Goal: Information Seeking & Learning: Learn about a topic

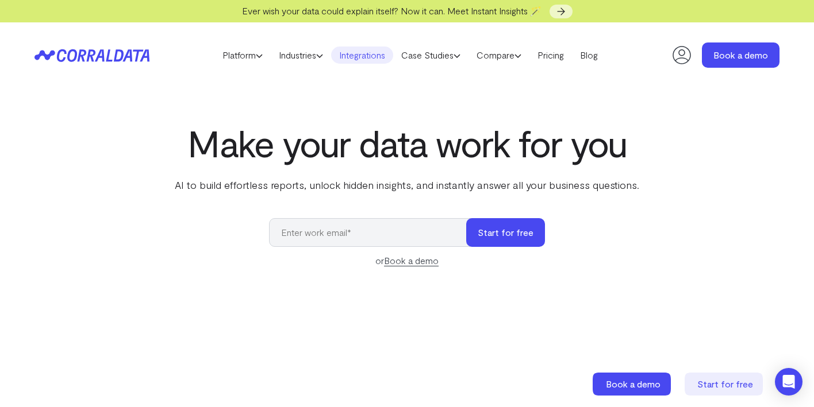
click at [358, 52] on link "Integrations" at bounding box center [362, 55] width 62 height 17
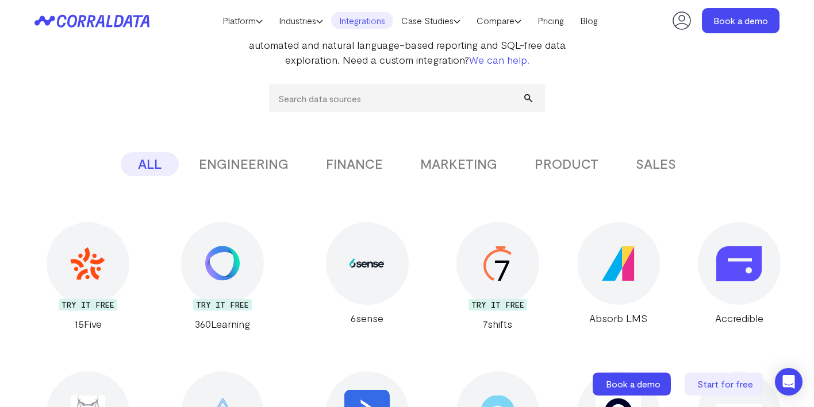
scroll to position [141, 0]
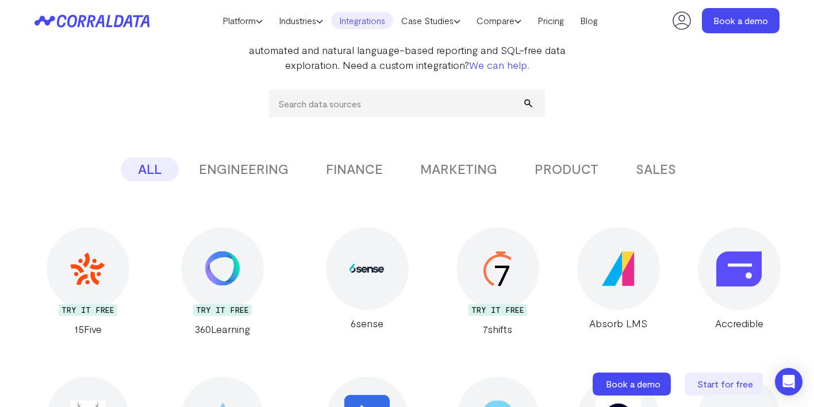
click at [379, 21] on link "Integrations" at bounding box center [362, 20] width 62 height 17
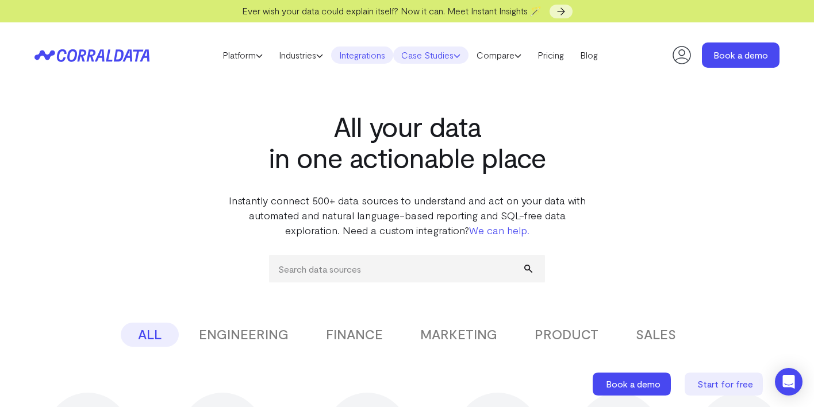
click at [413, 52] on link "Case Studies" at bounding box center [430, 55] width 75 height 17
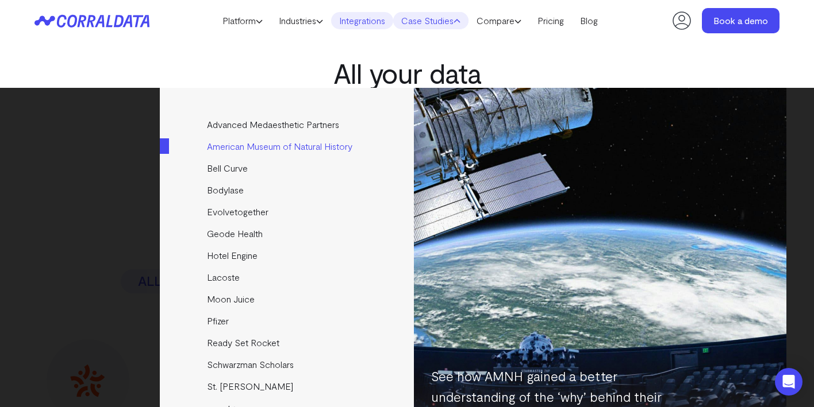
scroll to position [24, 0]
click at [241, 147] on link "American Museum of Natural History" at bounding box center [288, 147] width 256 height 22
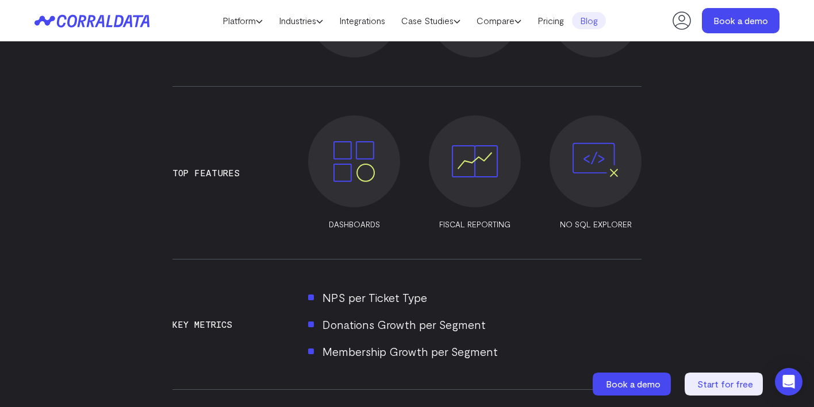
scroll to position [875, 0]
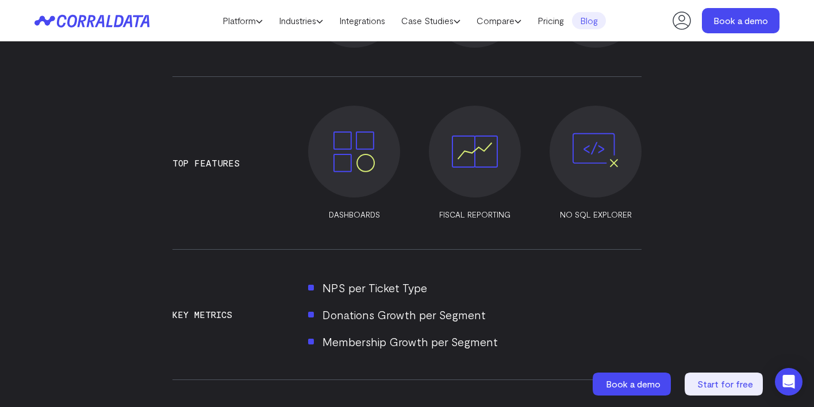
click at [341, 174] on img at bounding box center [354, 152] width 46 height 46
click at [346, 214] on p "DASHBOARDS" at bounding box center [354, 214] width 92 height 11
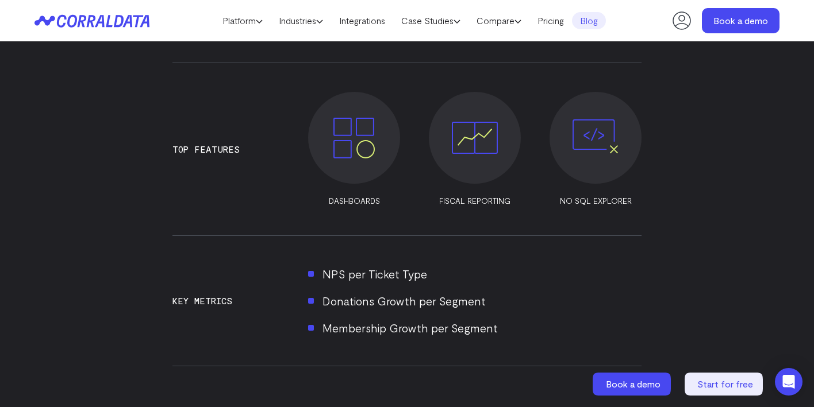
scroll to position [886, 0]
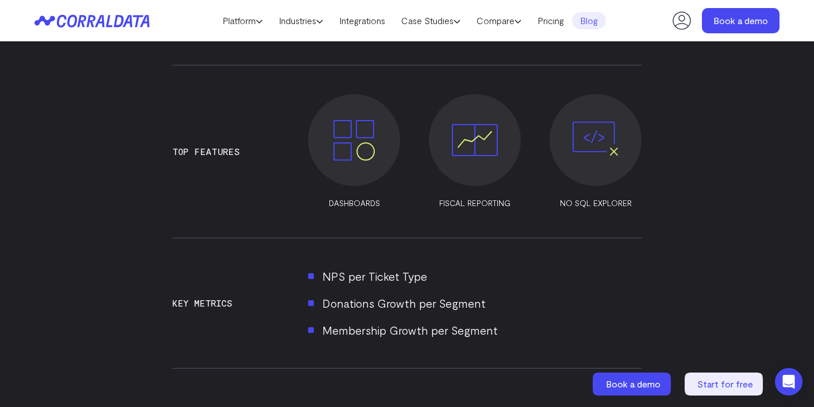
click at [458, 176] on span at bounding box center [475, 140] width 92 height 92
click at [467, 160] on img at bounding box center [475, 140] width 46 height 46
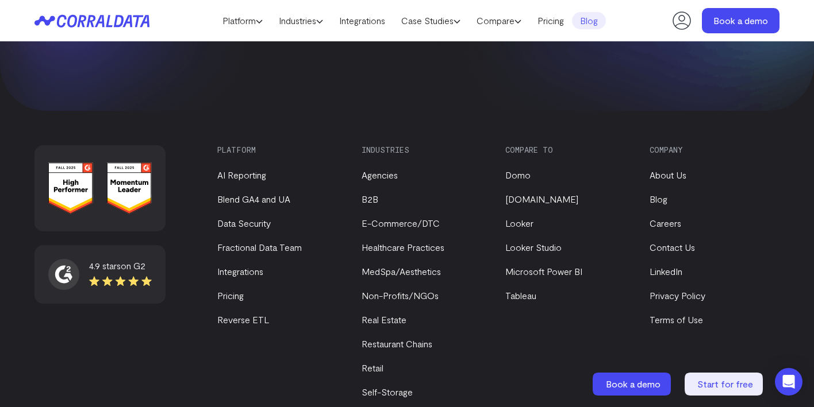
scroll to position [2076, 0]
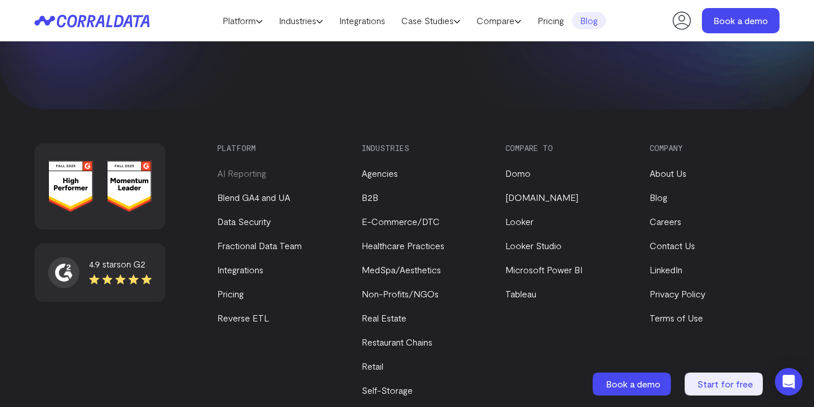
click at [243, 178] on link "AI Reporting" at bounding box center [241, 173] width 49 height 11
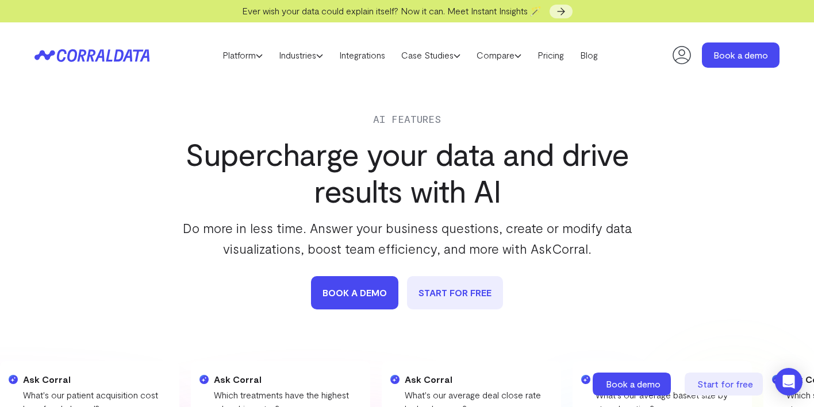
scroll to position [21, 0]
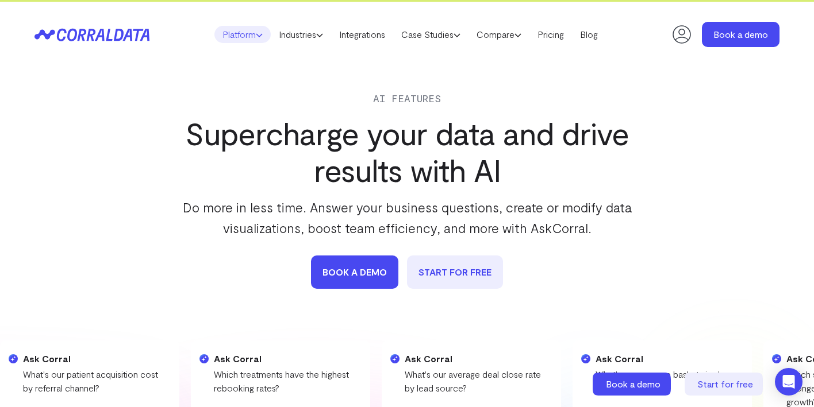
click at [237, 36] on link "Platform" at bounding box center [242, 34] width 56 height 17
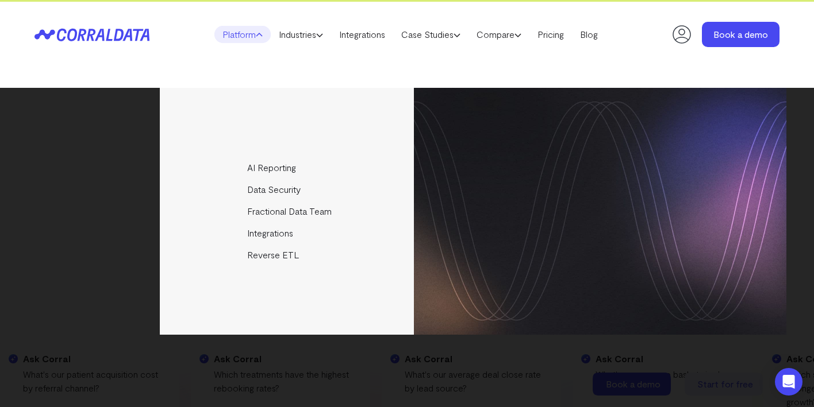
scroll to position [31, 0]
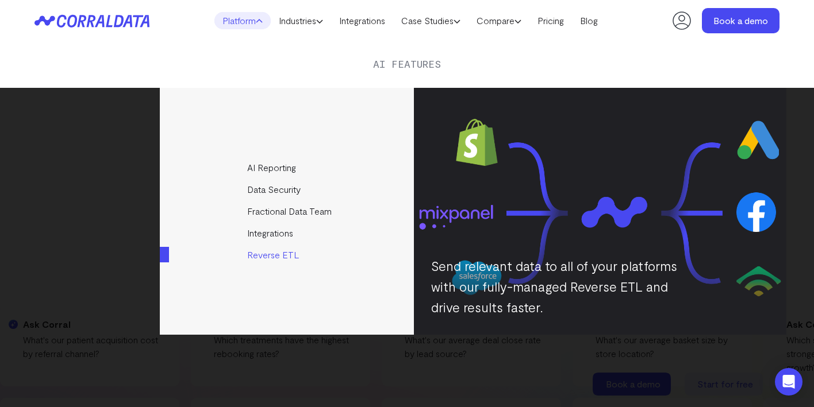
click at [274, 251] on link "Reverse ETL" at bounding box center [288, 255] width 256 height 22
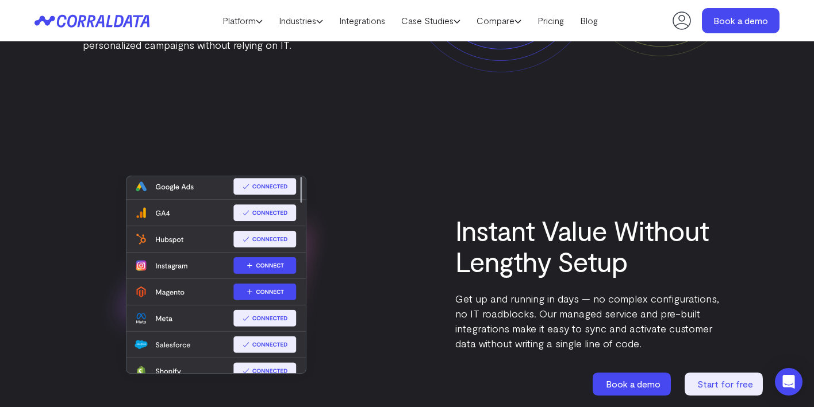
scroll to position [694, 0]
